Goal: Information Seeking & Learning: Learn about a topic

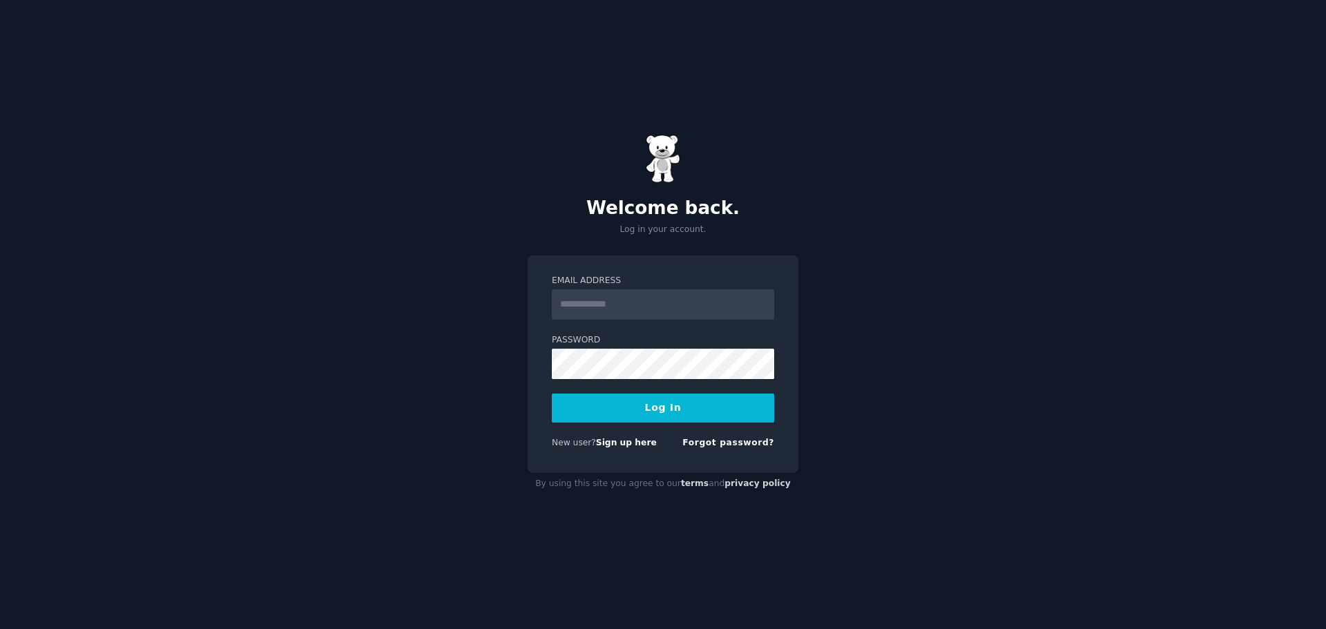
click at [691, 300] on input "Email Address" at bounding box center [663, 304] width 222 height 30
type input "**********"
click at [552, 394] on button "Log In" at bounding box center [663, 408] width 222 height 29
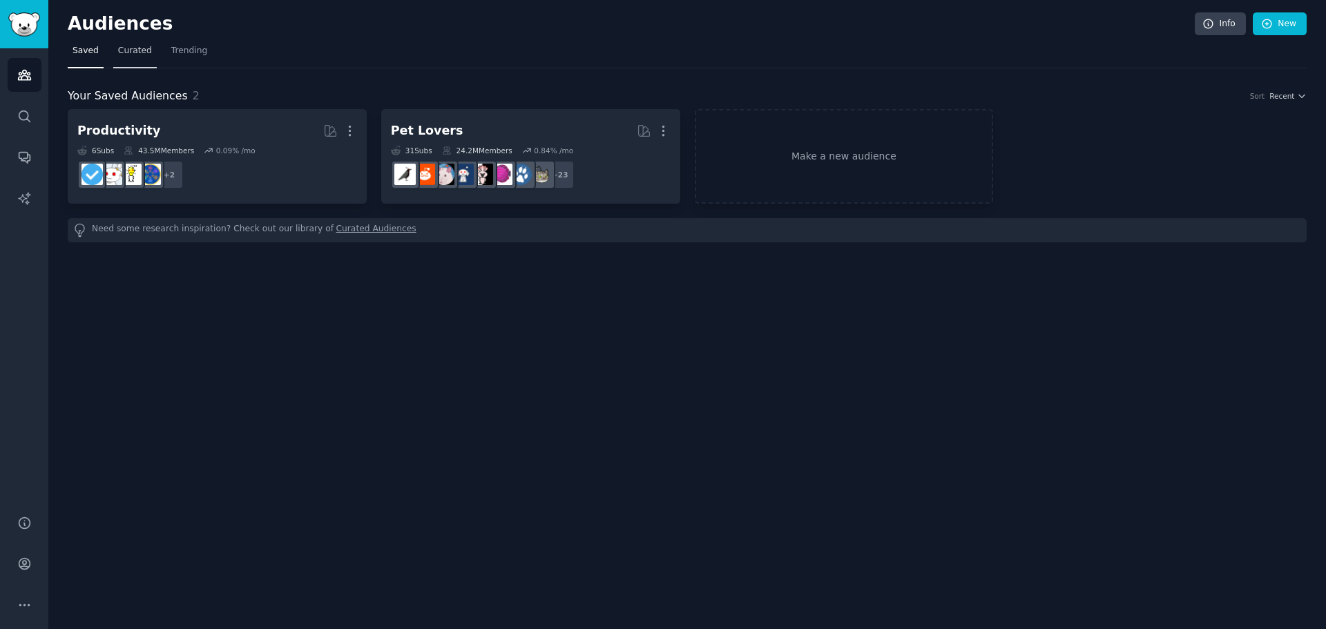
click at [131, 54] on span "Curated" at bounding box center [135, 51] width 34 height 12
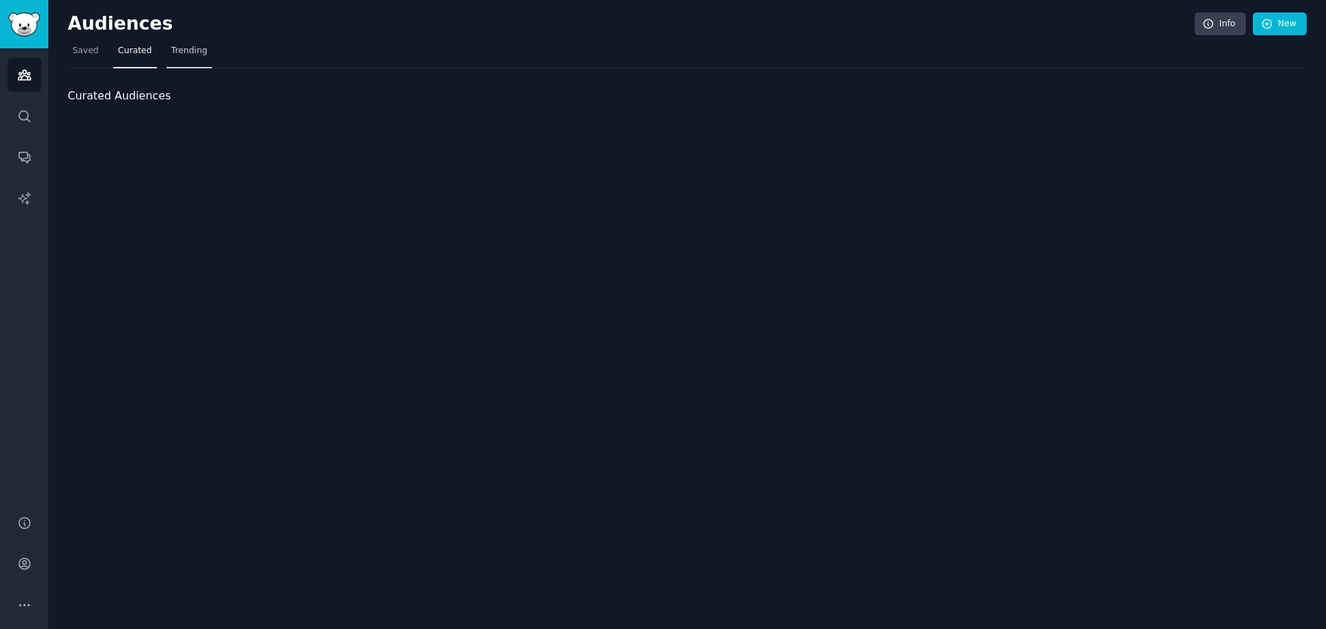
click at [182, 54] on span "Trending" at bounding box center [189, 51] width 36 height 12
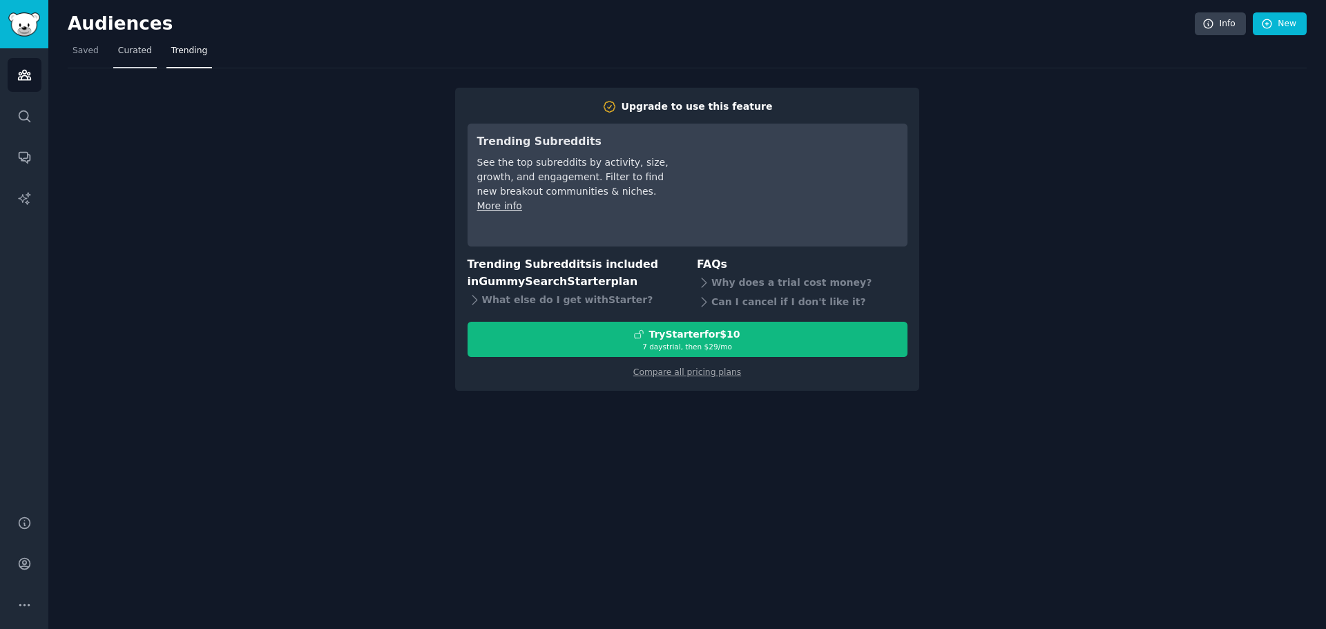
click at [113, 57] on link "Curated" at bounding box center [135, 54] width 44 height 28
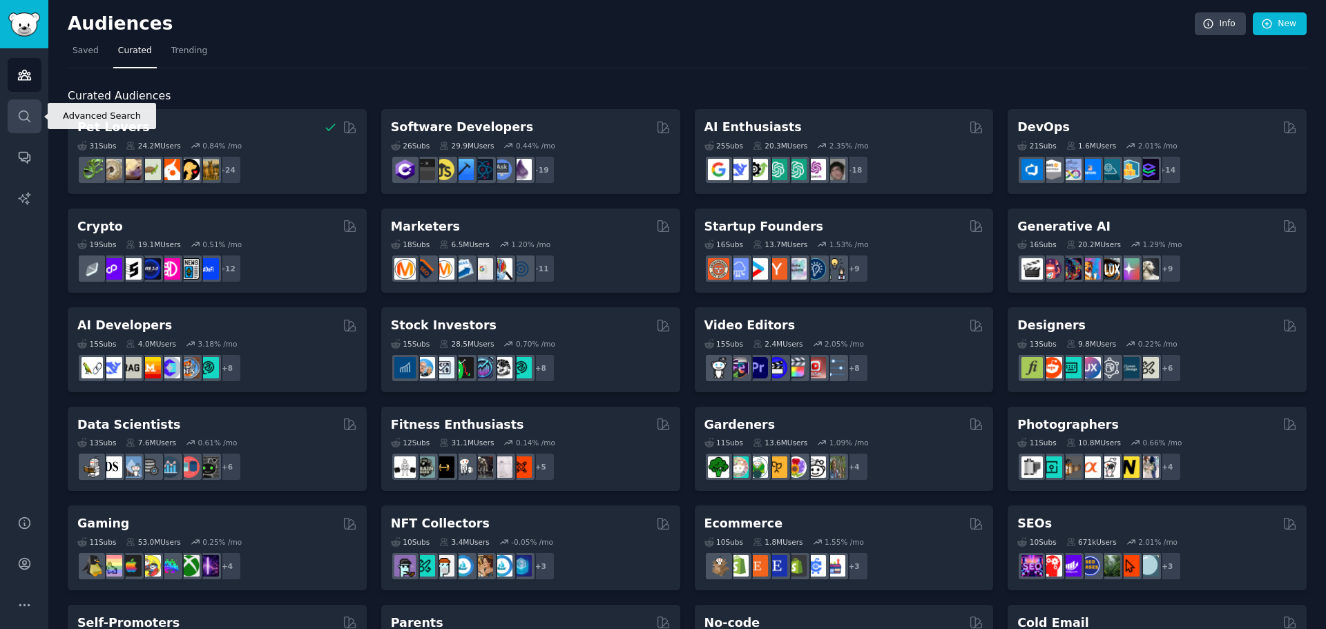
click at [23, 112] on icon "Sidebar" at bounding box center [24, 116] width 15 height 15
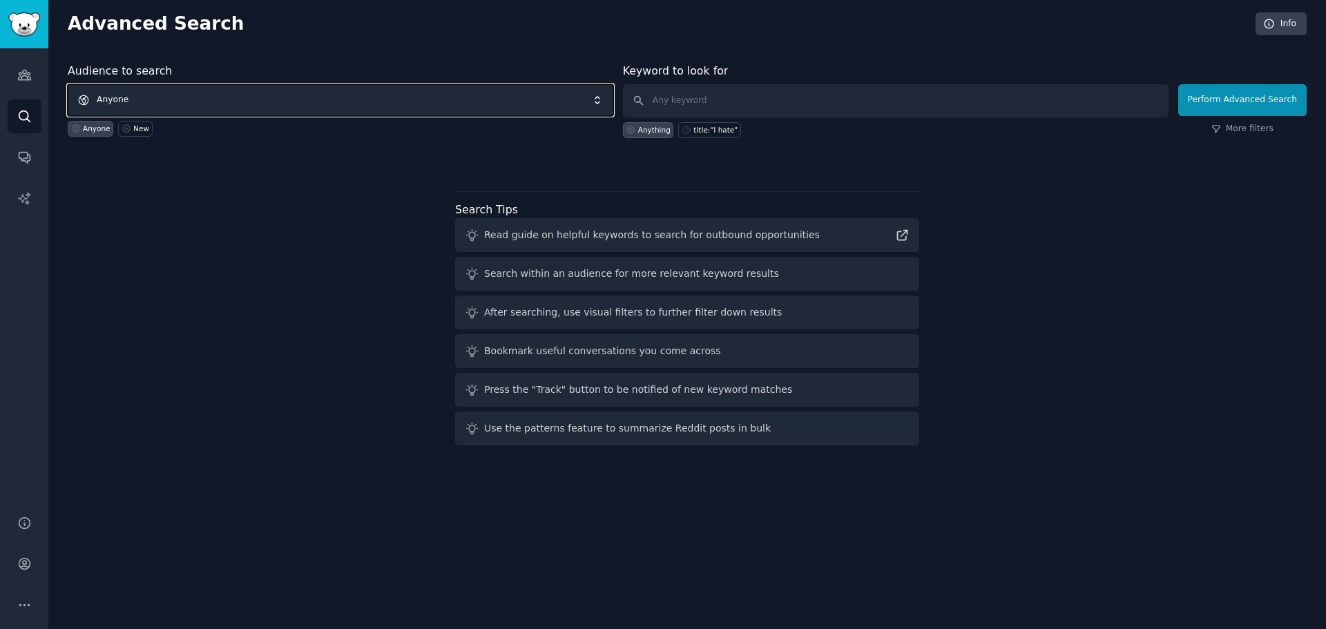
click at [209, 95] on span "Anyone" at bounding box center [341, 100] width 546 height 32
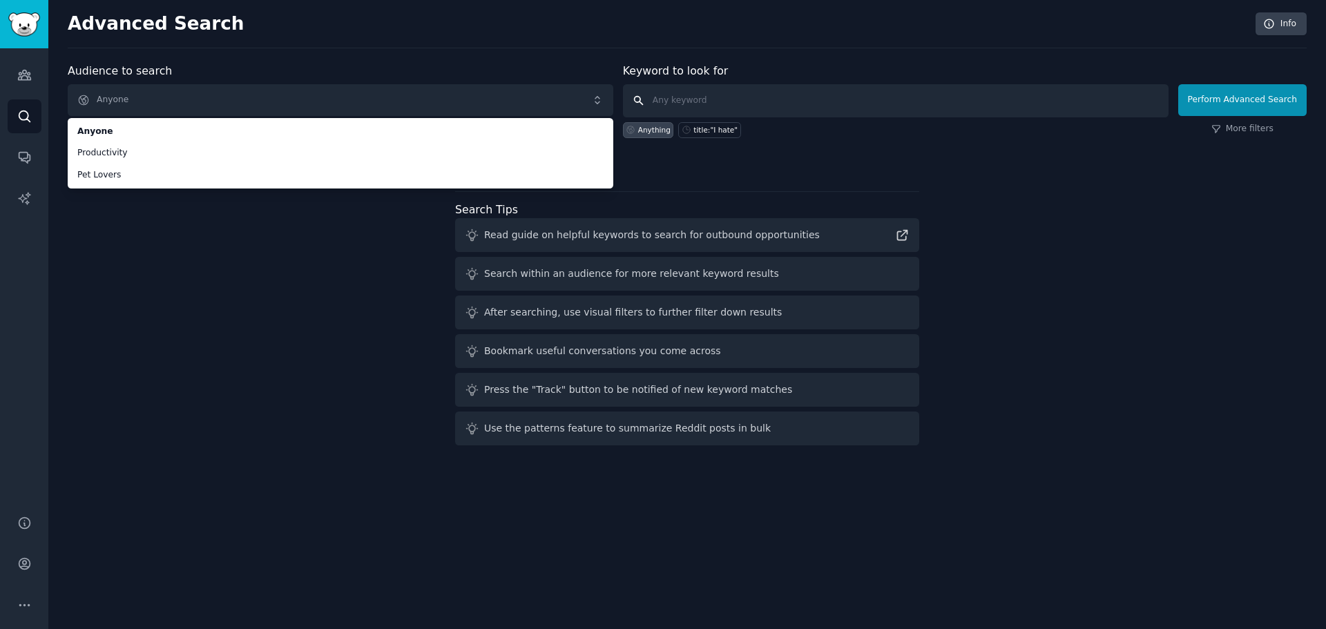
click at [730, 99] on input "text" at bounding box center [896, 100] width 546 height 33
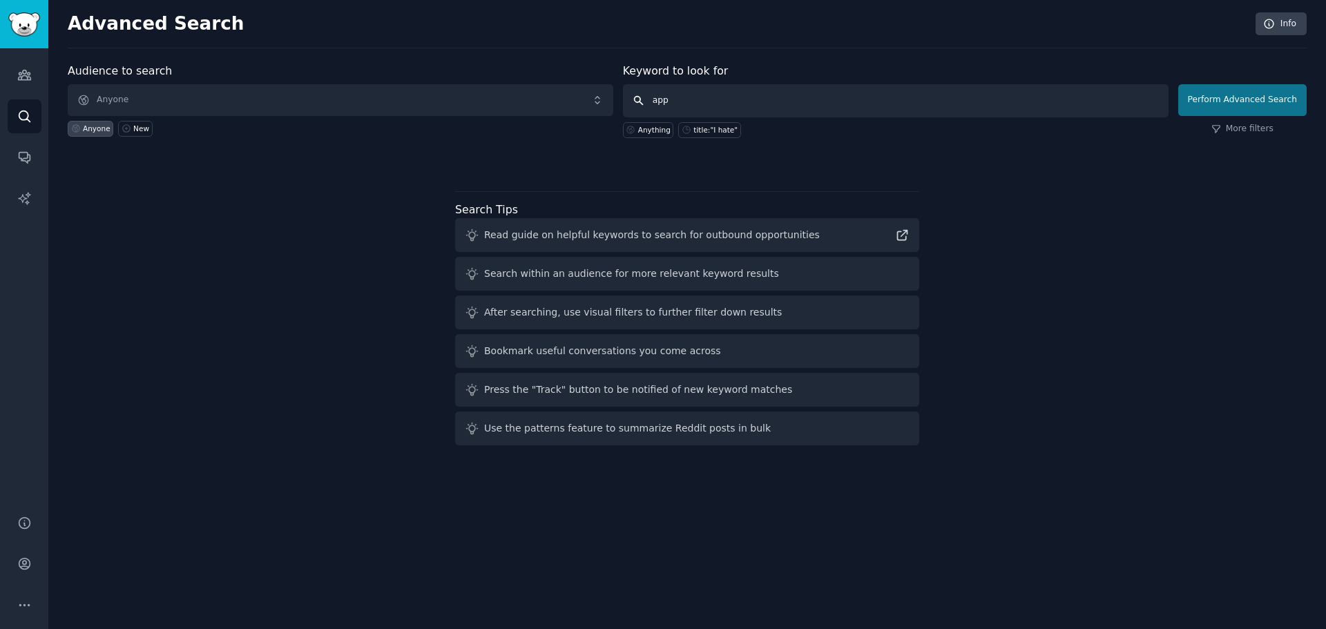
type input "app"
click at [1299, 97] on button "Perform Advanced Search" at bounding box center [1242, 100] width 128 height 32
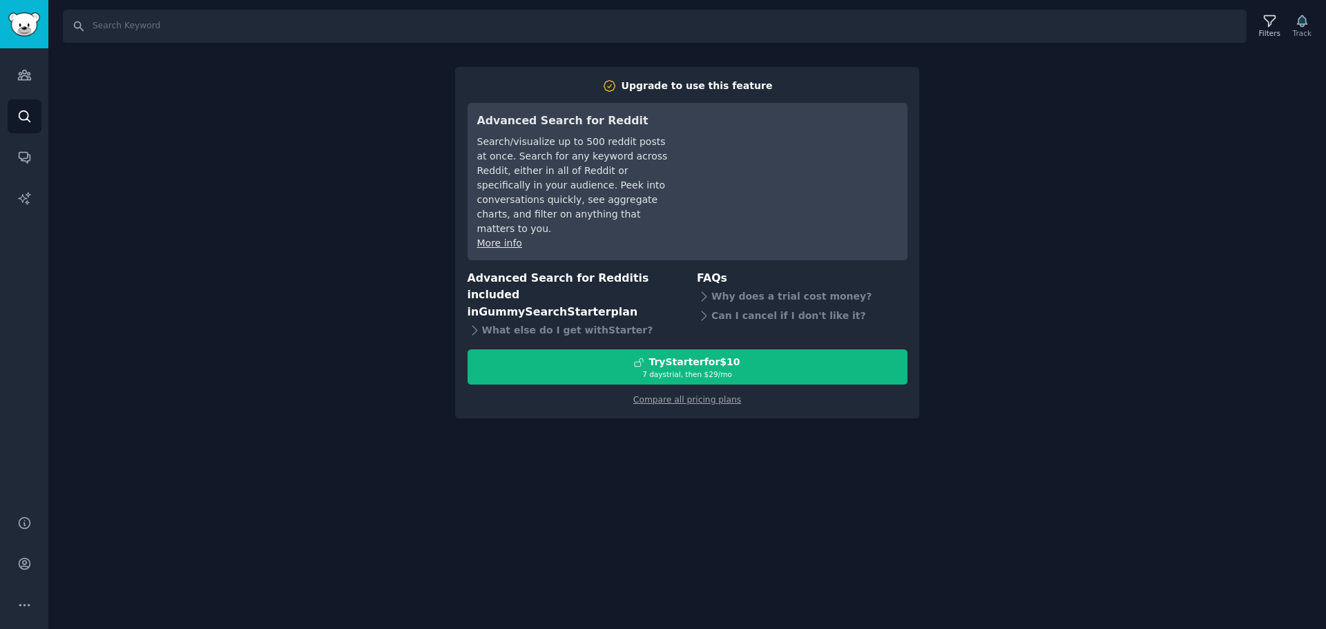
click at [1036, 224] on div "Search Filters Track Upgrade to use this feature Advanced Search for Reddit Sea…" at bounding box center [686, 314] width 1277 height 629
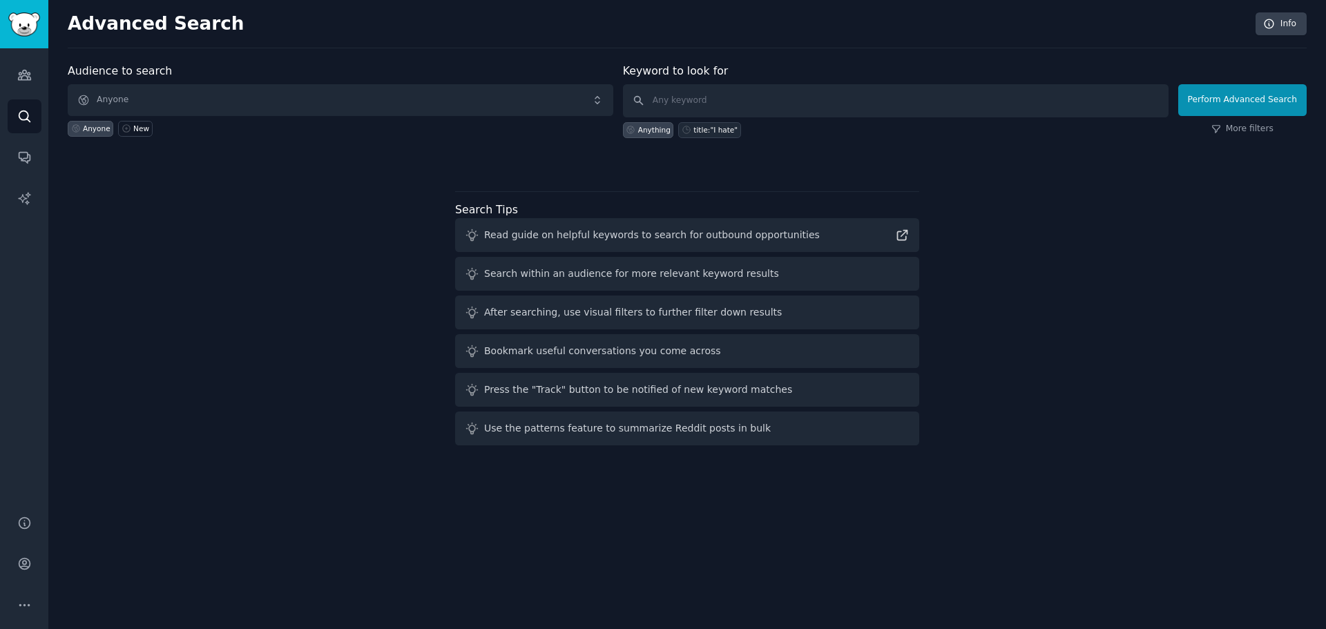
click at [713, 131] on div "title:"I hate"" at bounding box center [715, 130] width 44 height 10
type input "title:"I hate""
drag, startPoint x: 507, startPoint y: 231, endPoint x: 488, endPoint y: 230, distance: 18.7
click at [505, 231] on div "Read guide on helpful keywords to search for outbound opportunities" at bounding box center [652, 235] width 336 height 15
click at [28, 209] on link "AI Reports" at bounding box center [25, 199] width 34 height 34
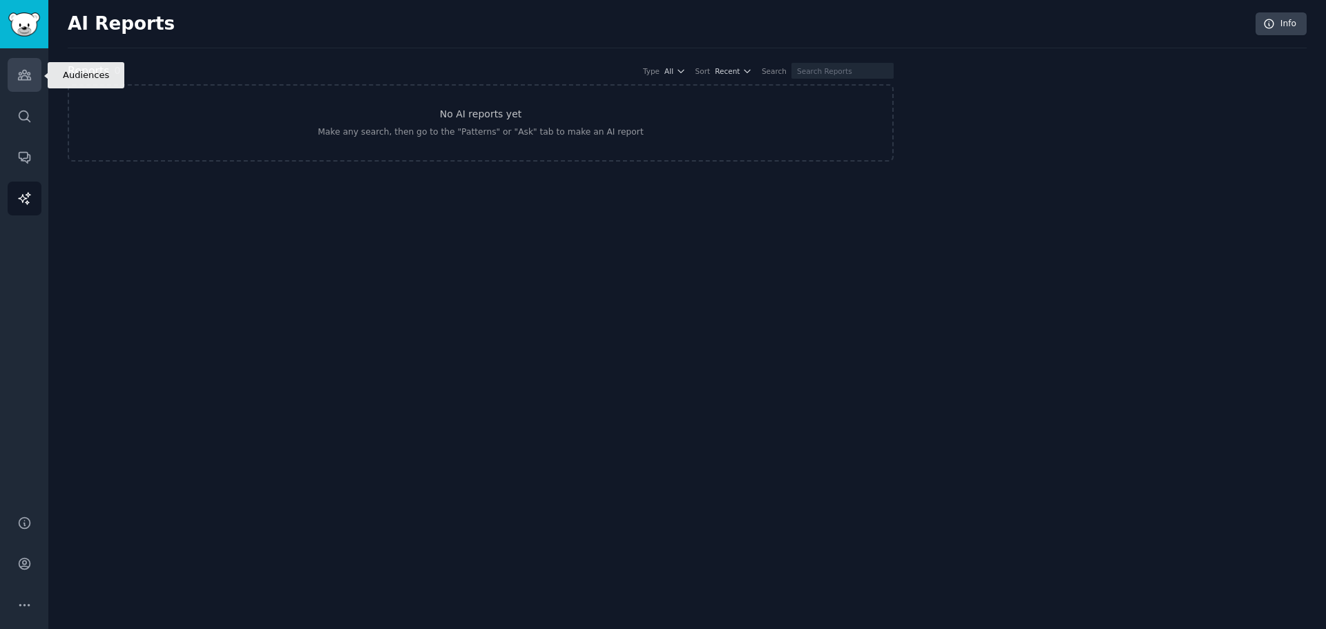
click at [33, 90] on link "Audiences" at bounding box center [25, 75] width 34 height 34
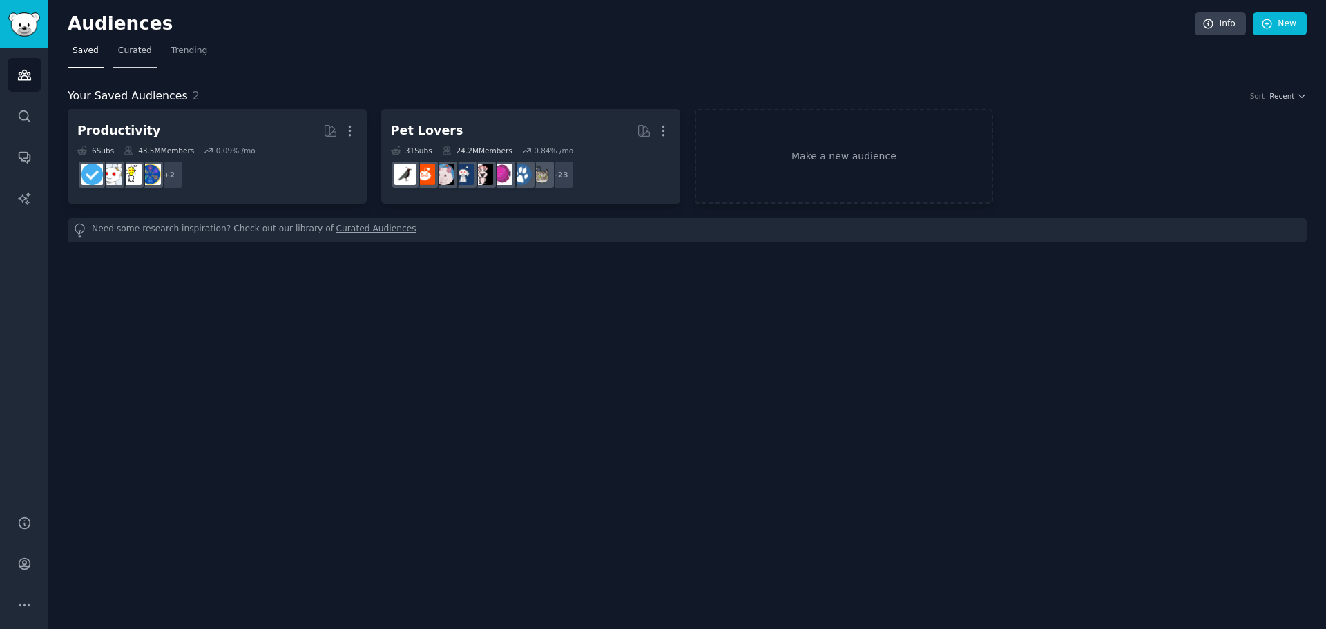
click at [136, 51] on span "Curated" at bounding box center [135, 51] width 34 height 12
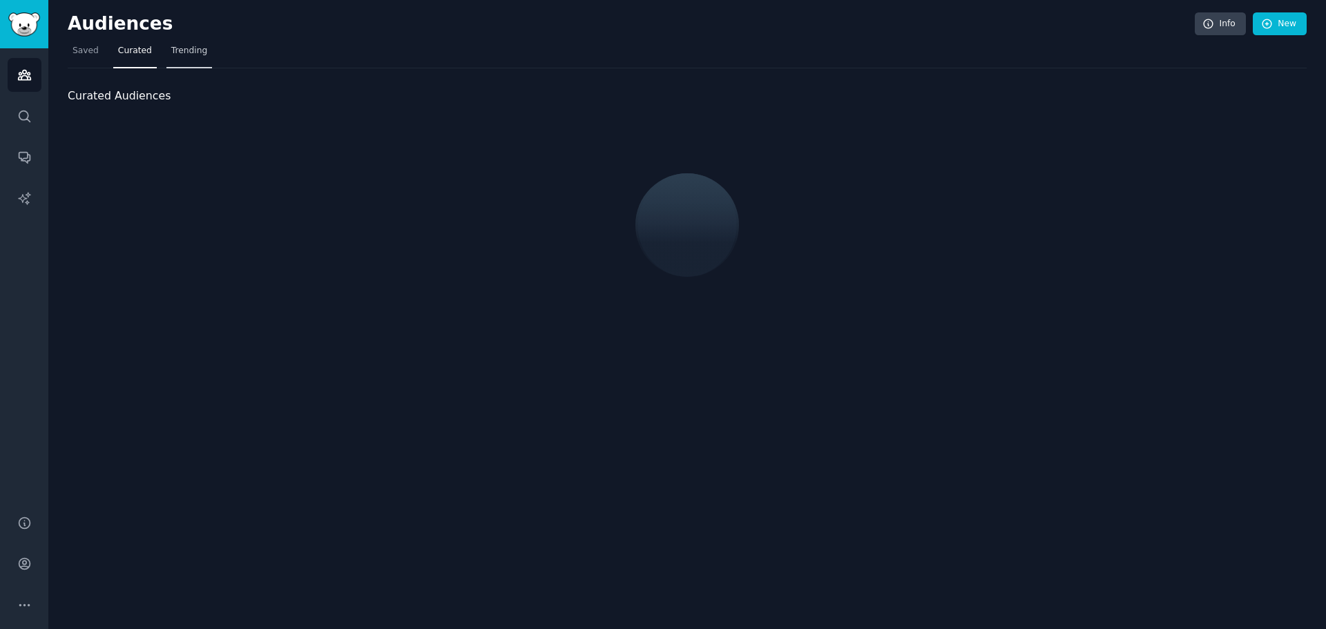
click at [184, 56] on span "Trending" at bounding box center [189, 51] width 36 height 12
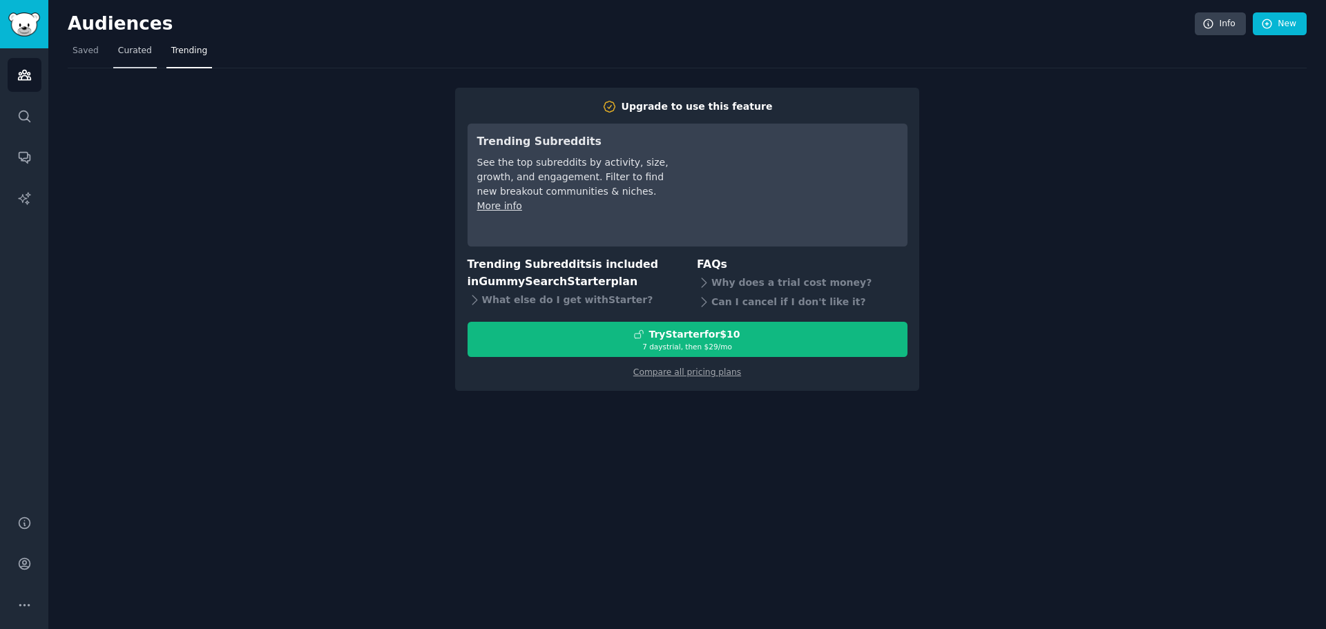
click at [134, 61] on link "Curated" at bounding box center [135, 54] width 44 height 28
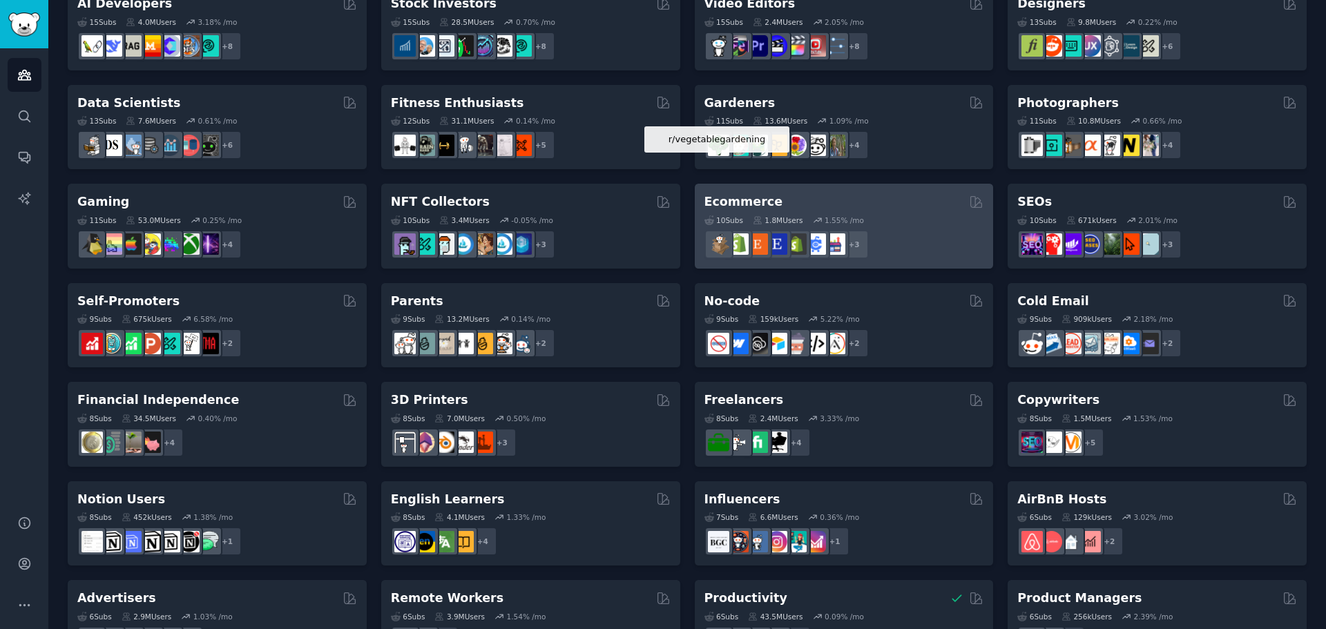
scroll to position [414, 0]
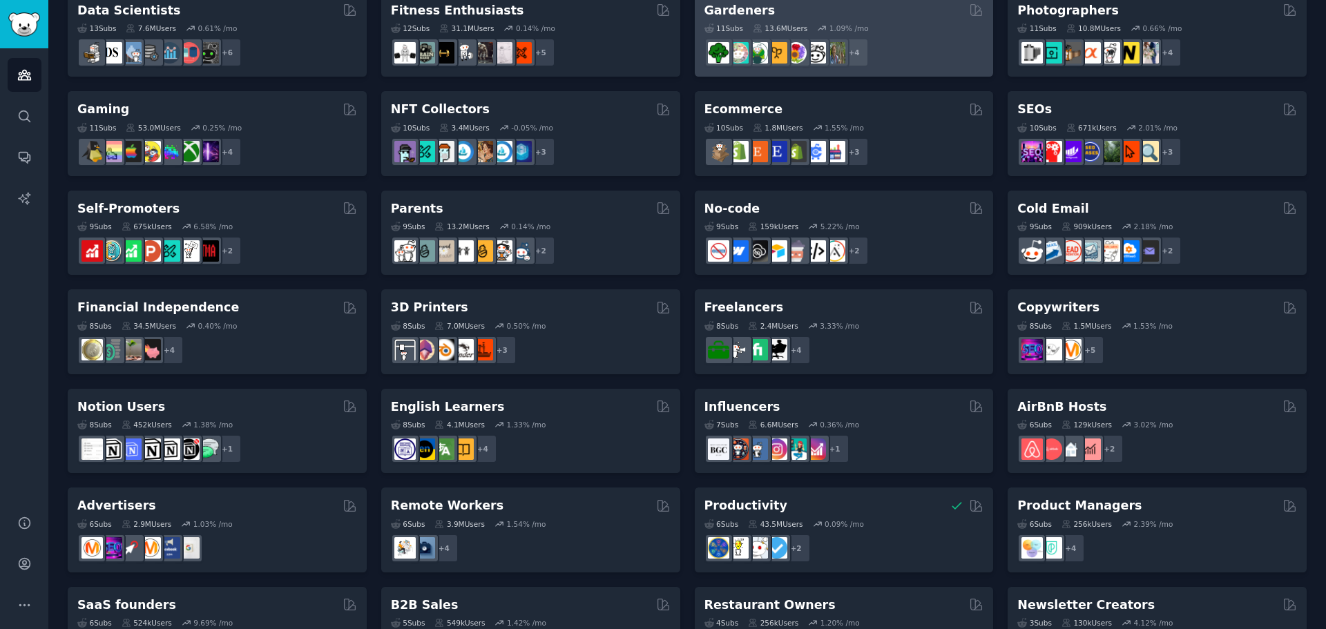
click at [901, 38] on div "+ 4" at bounding box center [844, 52] width 280 height 29
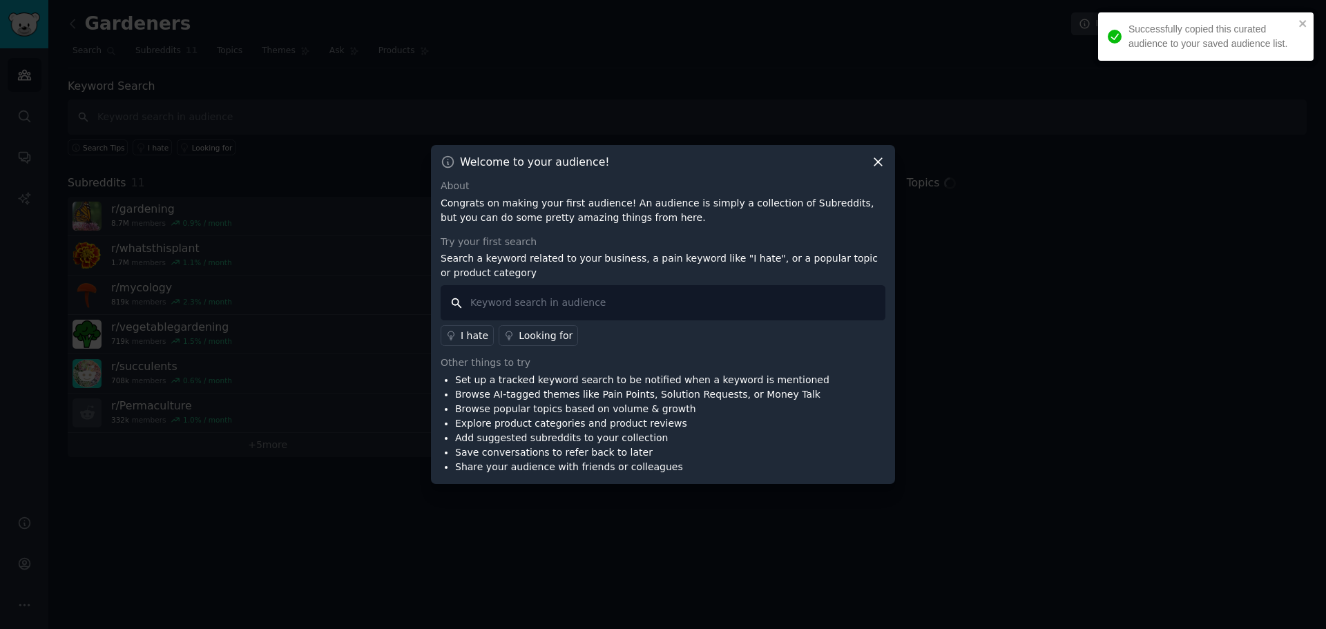
click at [621, 304] on input "text" at bounding box center [663, 302] width 445 height 35
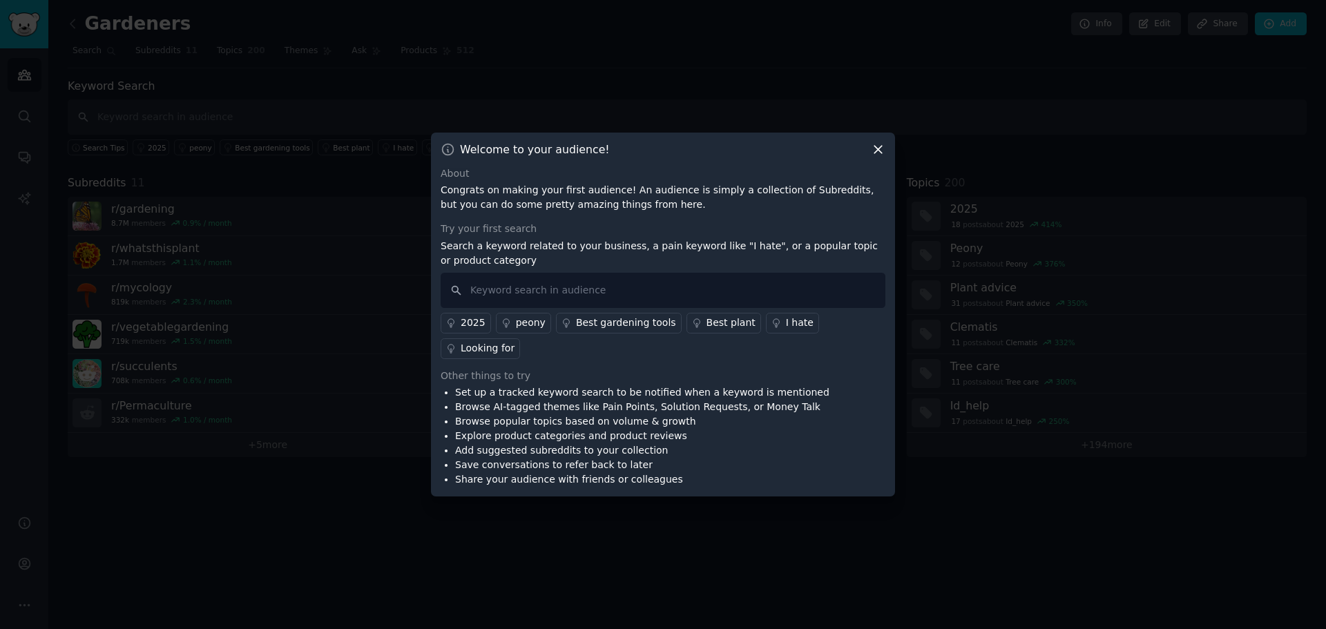
click at [786, 330] on div "I hate" at bounding box center [800, 323] width 28 height 15
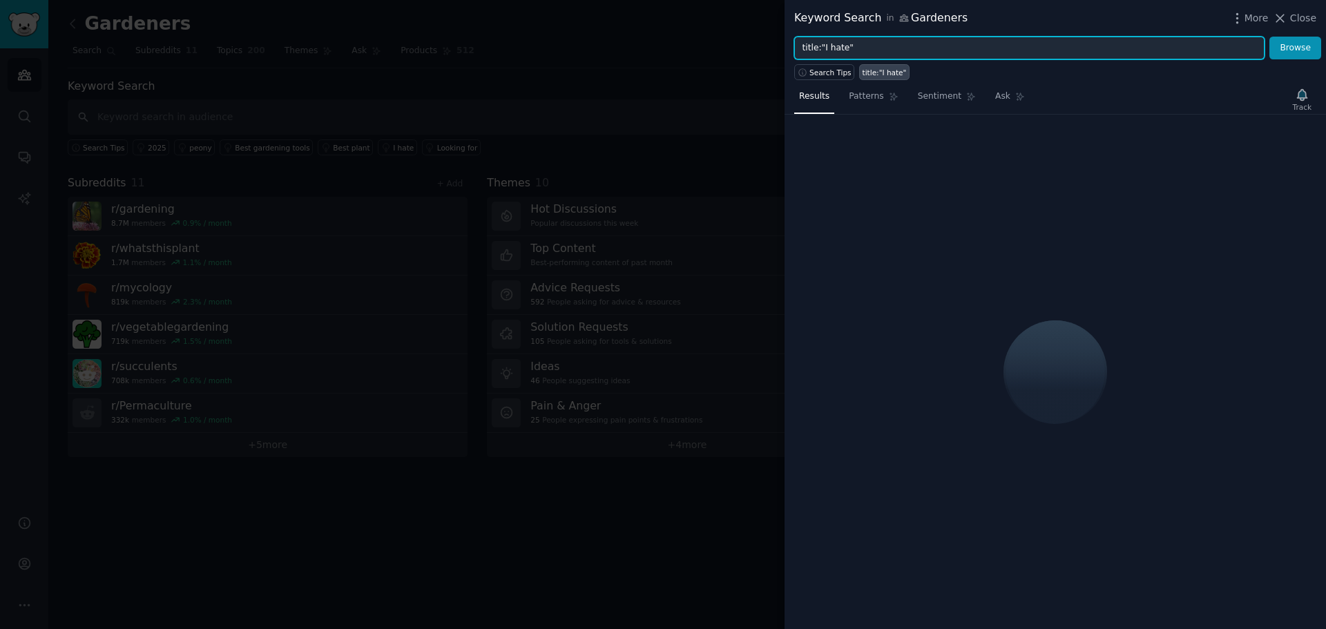
click at [1025, 57] on input "title:"I hate"" at bounding box center [1029, 48] width 470 height 23
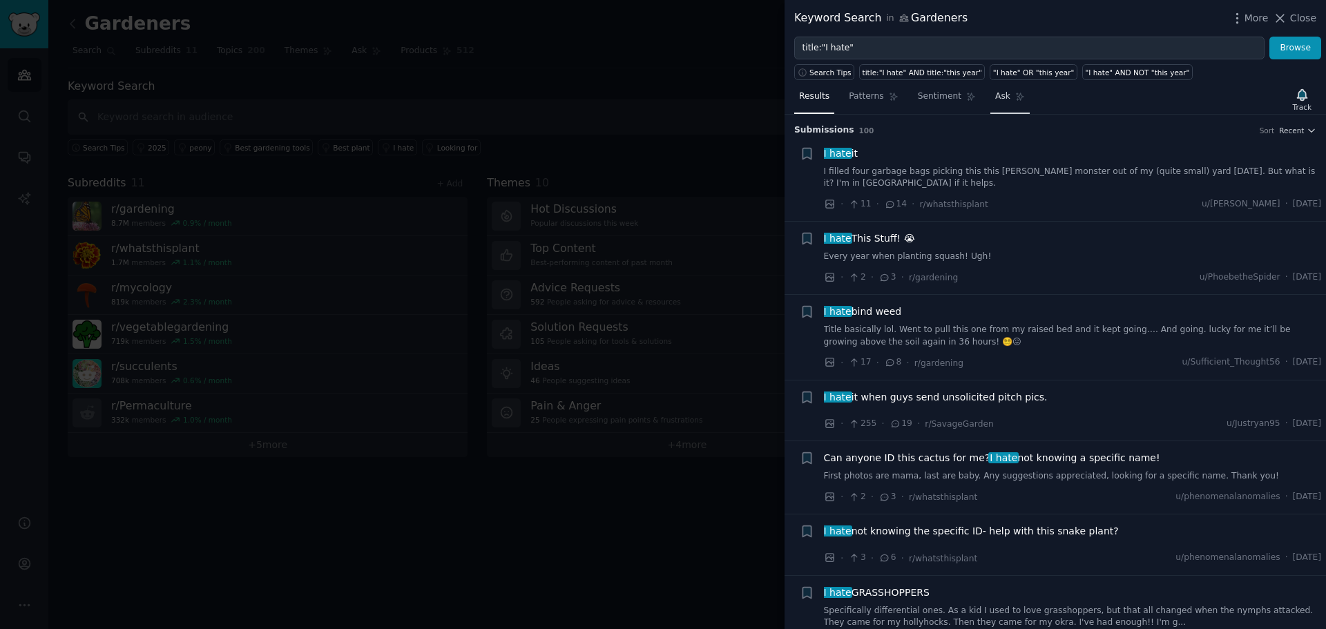
click at [990, 99] on link "Ask" at bounding box center [1009, 100] width 39 height 28
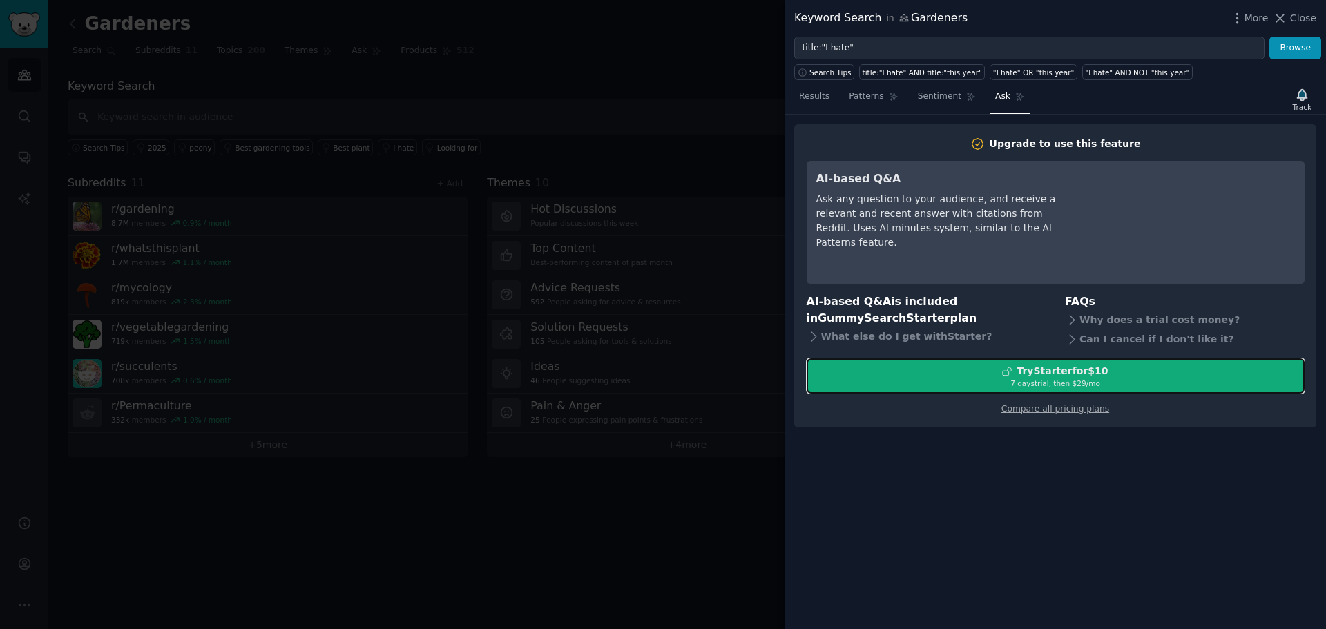
click at [977, 363] on button "Try Starter for $10 7 days trial, then $ 29 /mo" at bounding box center [1056, 375] width 498 height 35
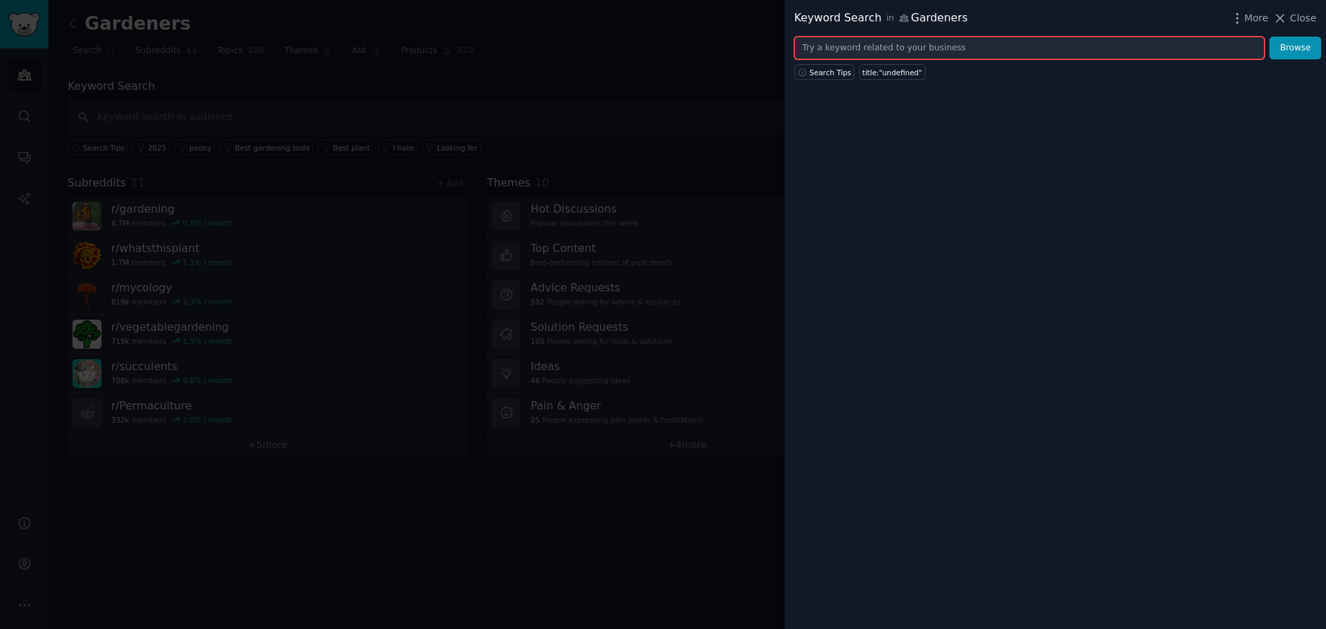
click at [836, 45] on input "text" at bounding box center [1029, 48] width 470 height 23
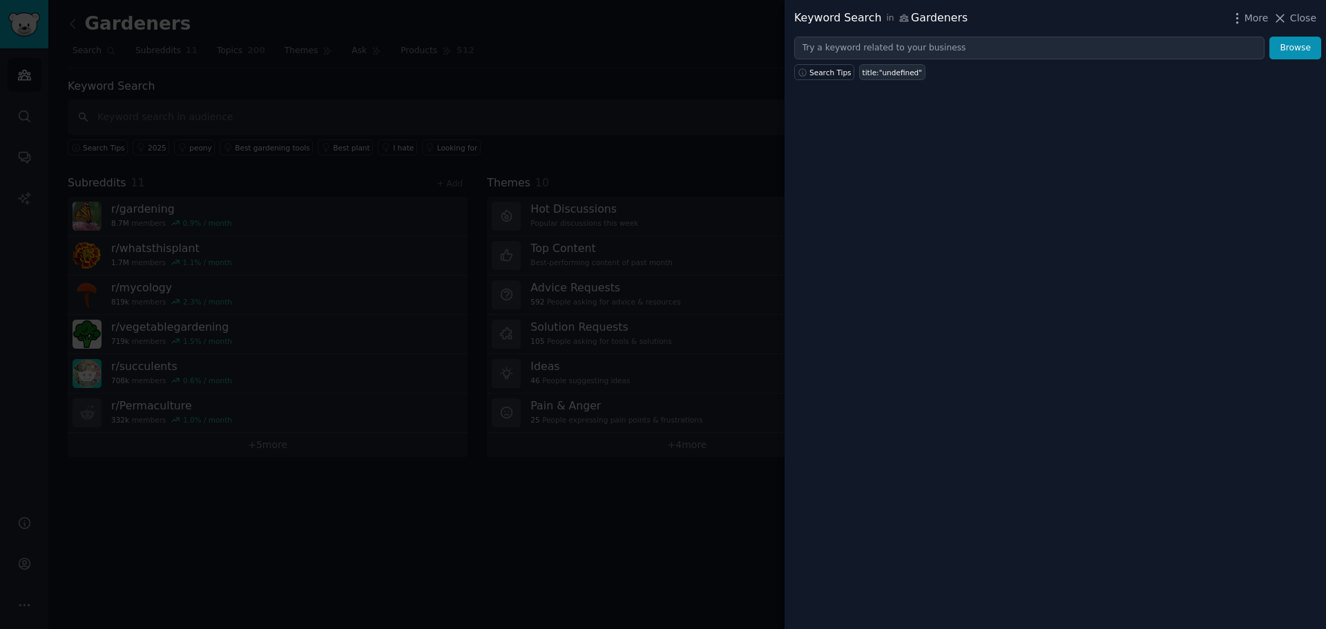
click at [885, 73] on div "title:"undefined"" at bounding box center [892, 73] width 60 height 10
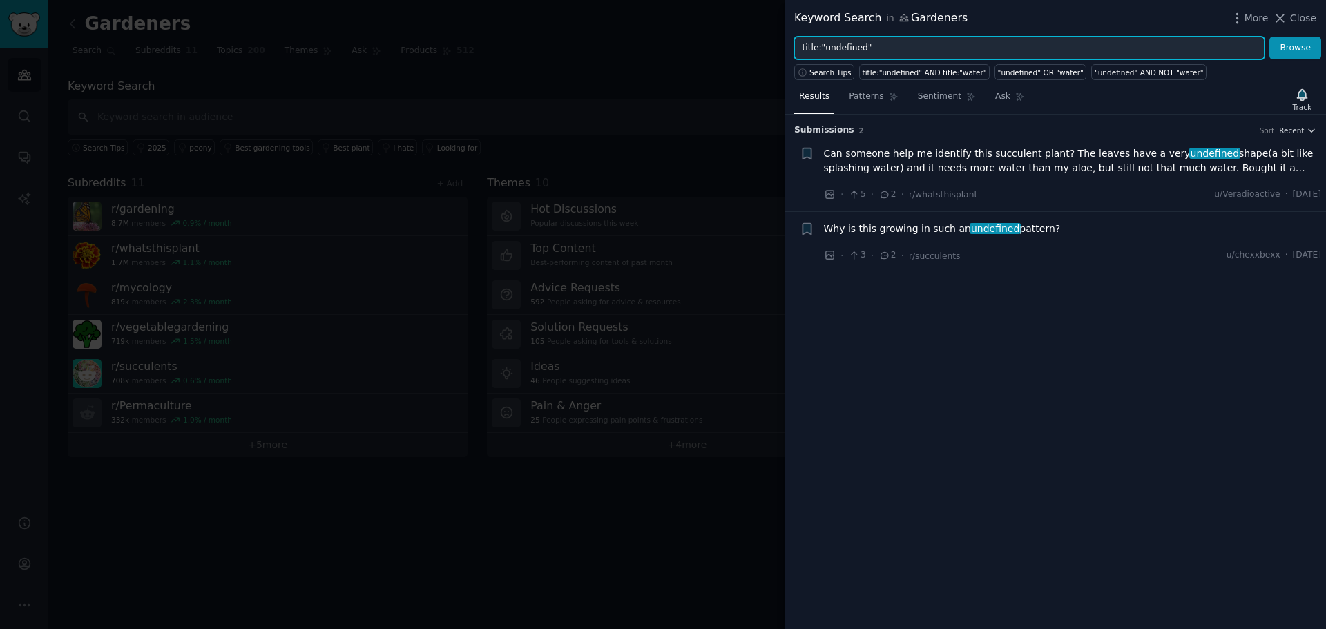
drag, startPoint x: 835, startPoint y: 45, endPoint x: 637, endPoint y: 52, distance: 197.6
click at [643, 52] on div "Keyword Search in Gardeners More Close title:"undefined" Browse Search Tips tit…" at bounding box center [663, 314] width 1326 height 629
type input "i hate"
click at [1269, 37] on button "Browse" at bounding box center [1295, 48] width 52 height 23
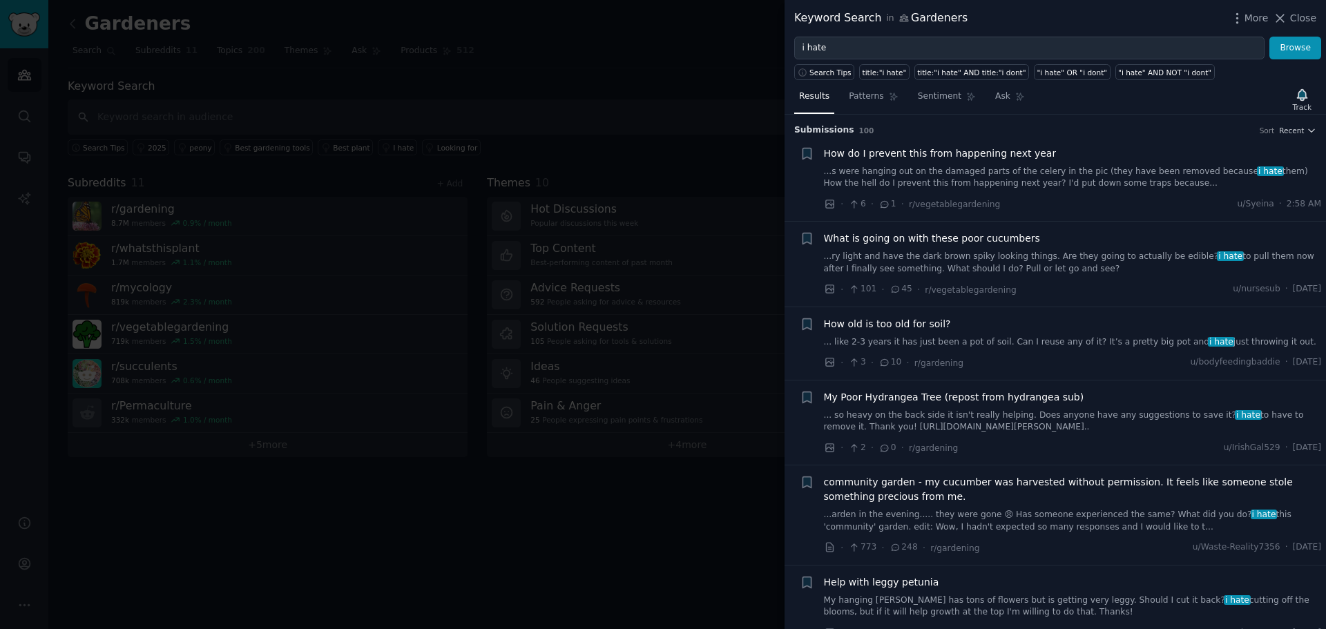
drag, startPoint x: 664, startPoint y: 148, endPoint x: 675, endPoint y: 142, distance: 13.0
click at [666, 148] on div at bounding box center [663, 314] width 1326 height 629
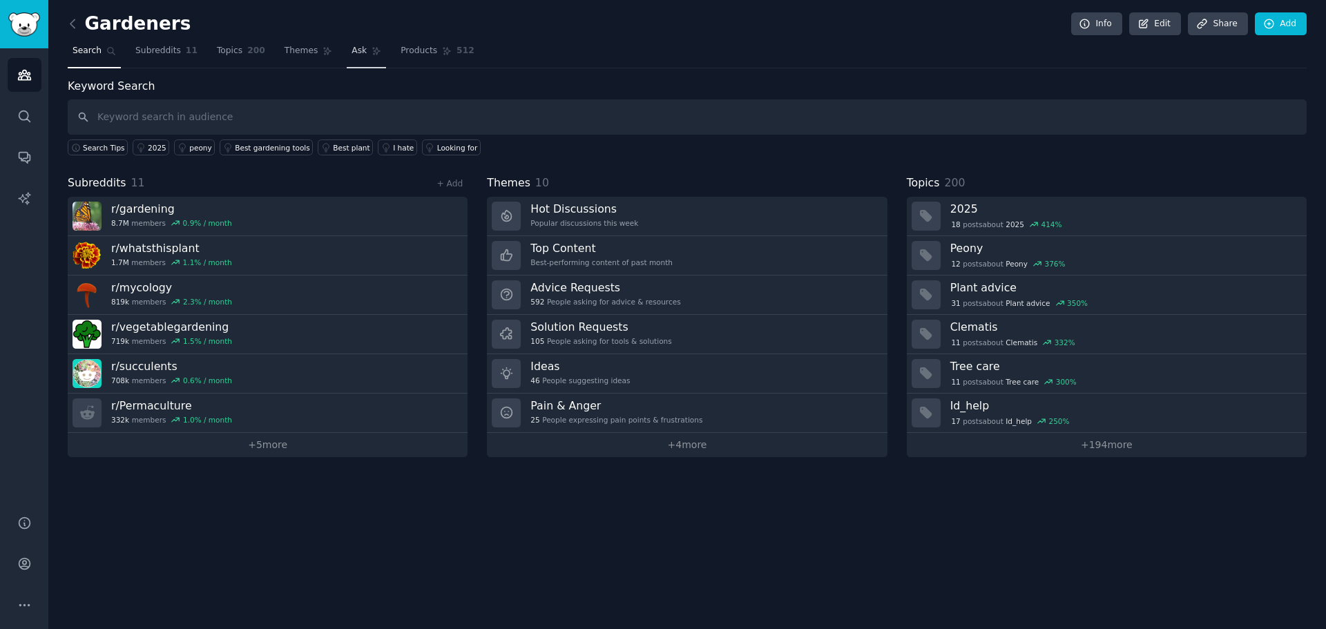
click at [351, 48] on span "Ask" at bounding box center [358, 51] width 15 height 12
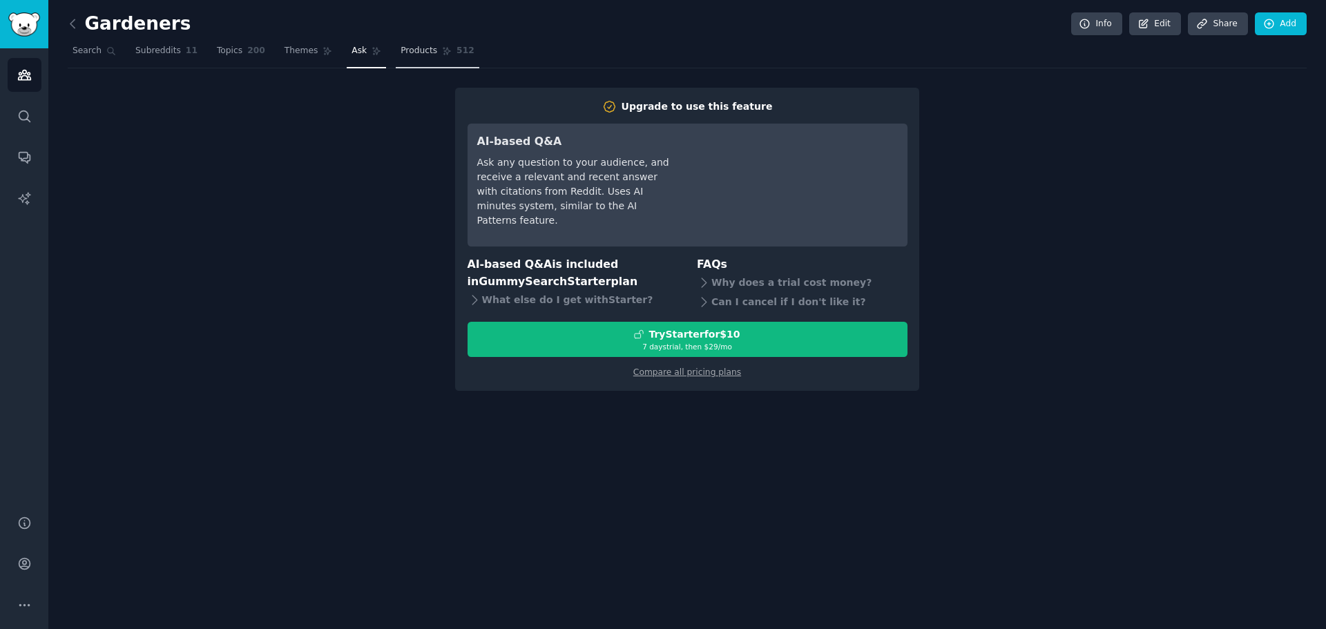
click at [401, 57] on span "Products" at bounding box center [419, 51] width 37 height 12
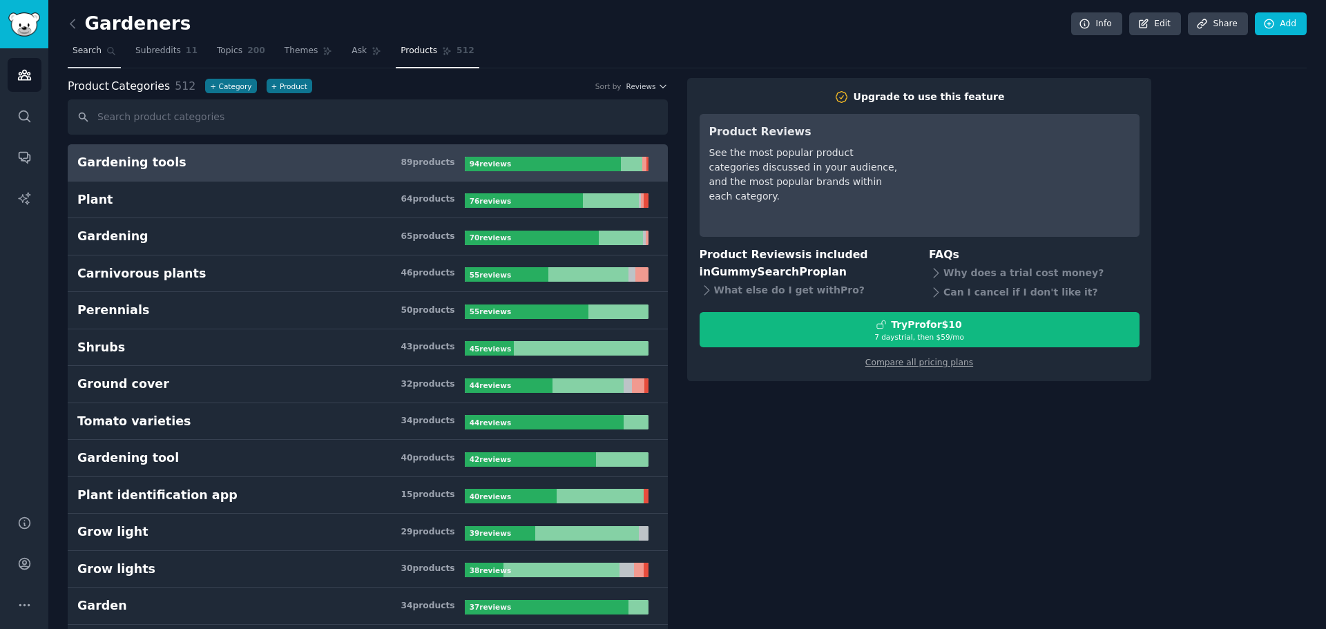
click at [81, 50] on span "Search" at bounding box center [87, 51] width 29 height 12
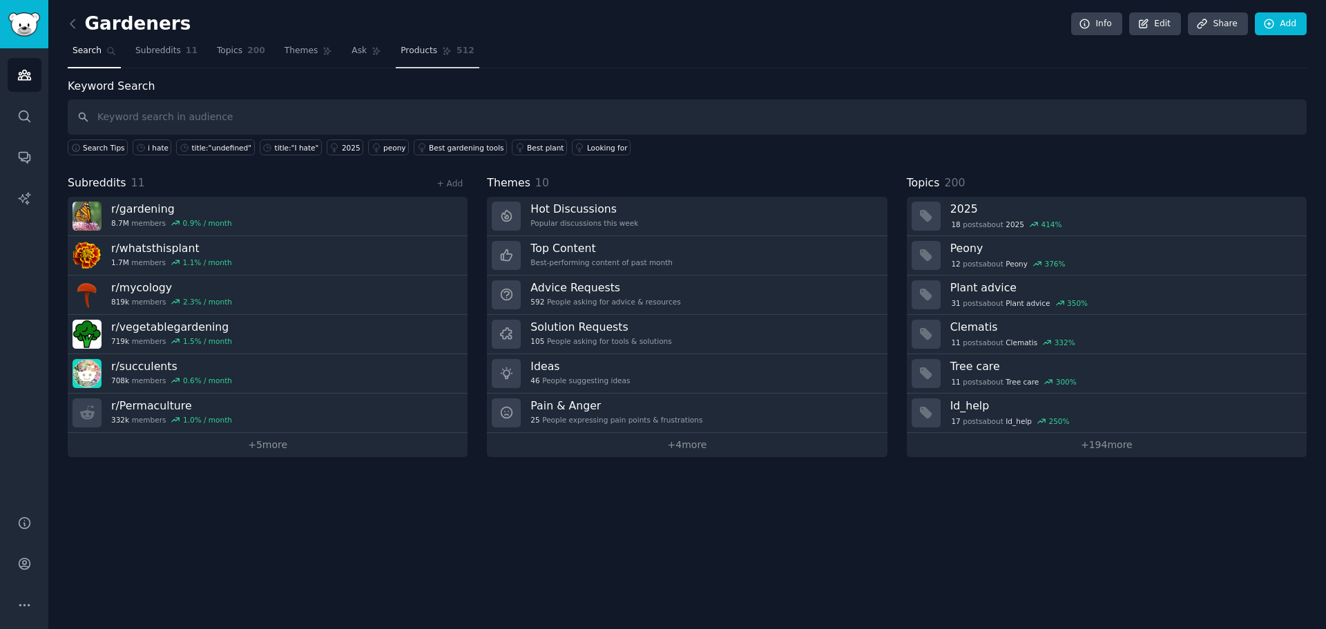
click at [401, 52] on span "Products" at bounding box center [419, 51] width 37 height 12
